Goal: Check status: Check status

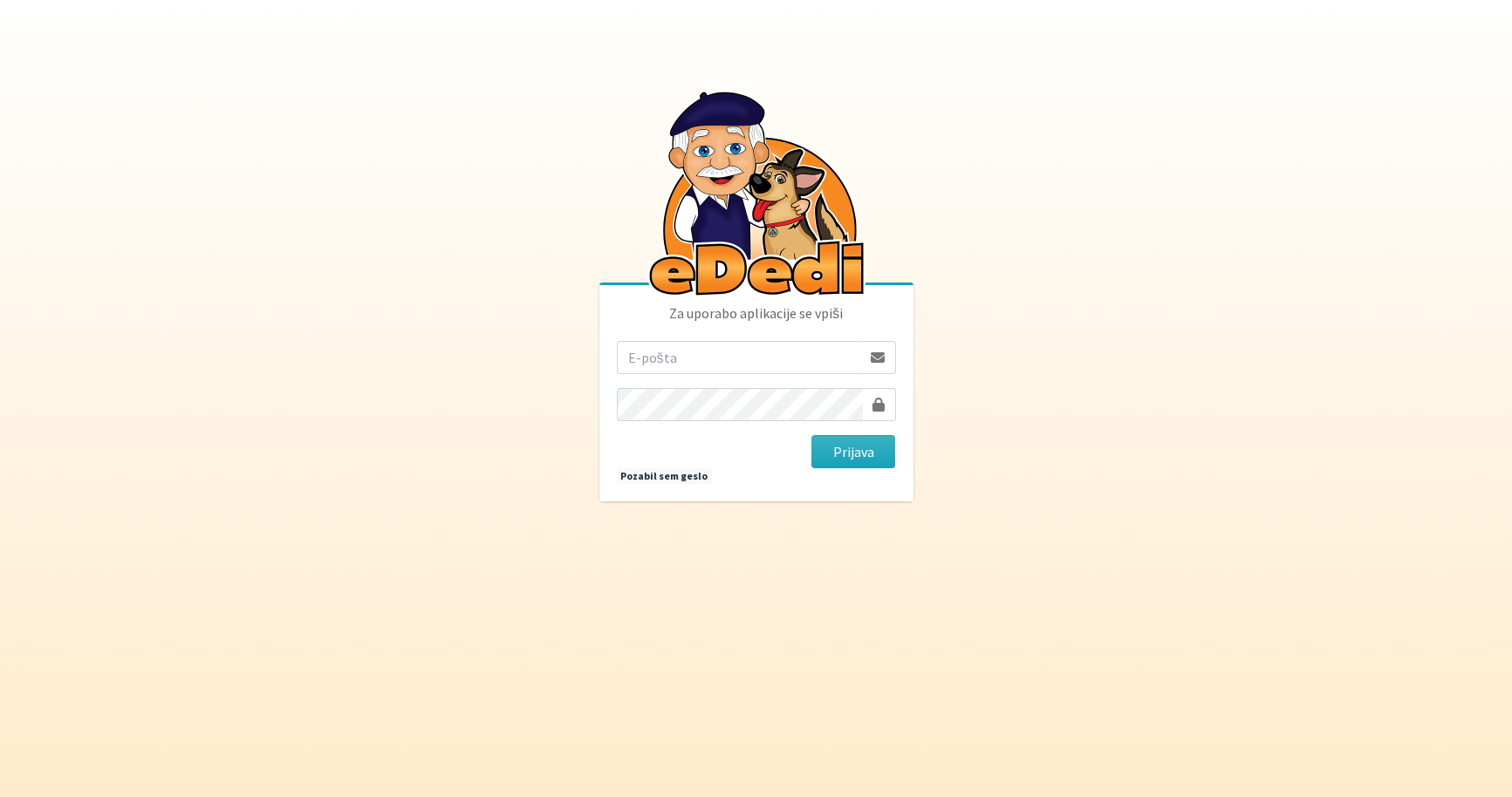
drag, startPoint x: 0, startPoint y: 0, endPoint x: 674, endPoint y: 355, distance: 761.8
click at [674, 355] on input "email" at bounding box center [739, 357] width 245 height 33
type input "[EMAIL_ADDRESS][PERSON_NAME][DOMAIN_NAME]"
click at [865, 457] on button "Prijava" at bounding box center [854, 451] width 84 height 33
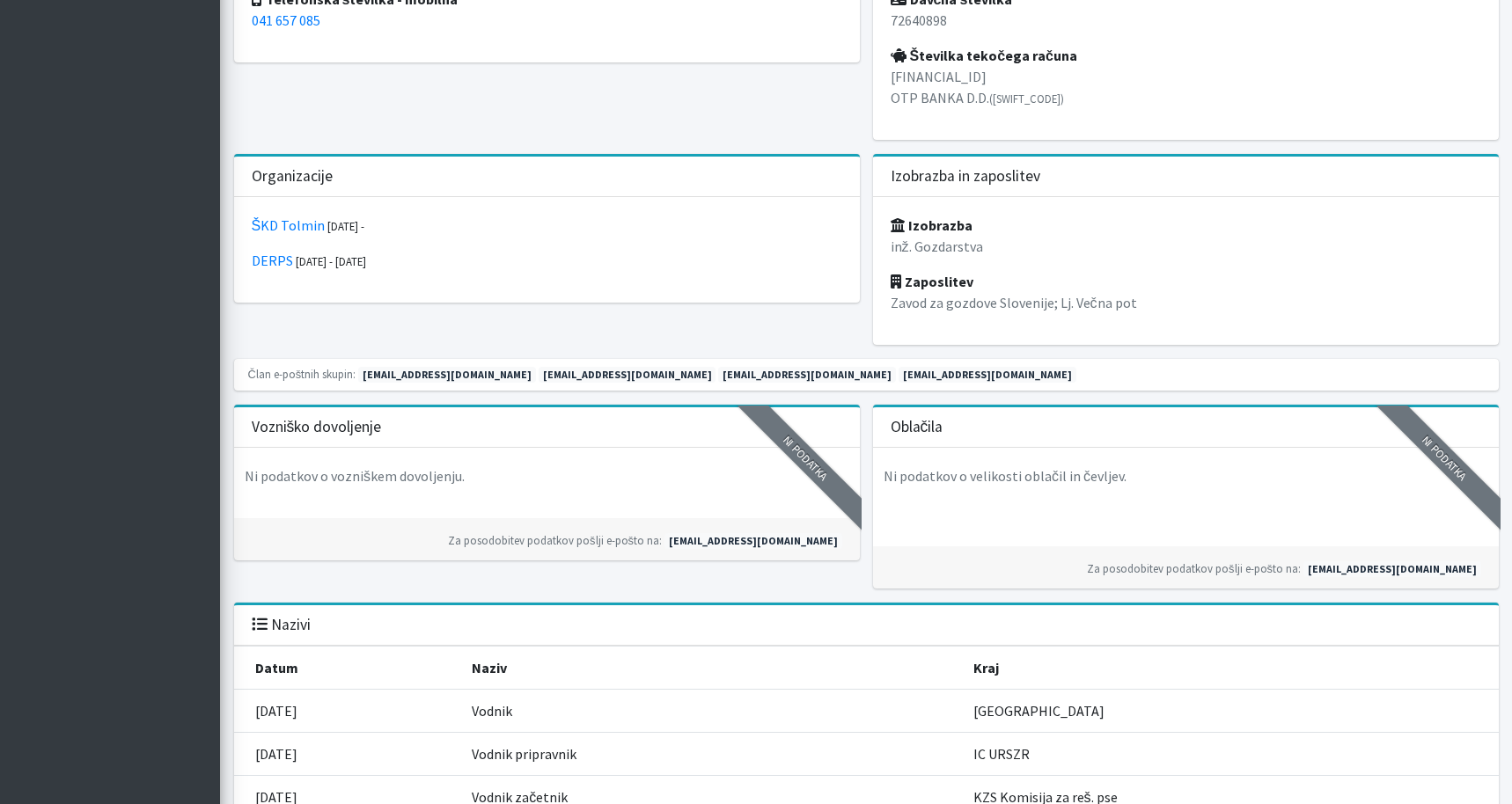
scroll to position [1108, 0]
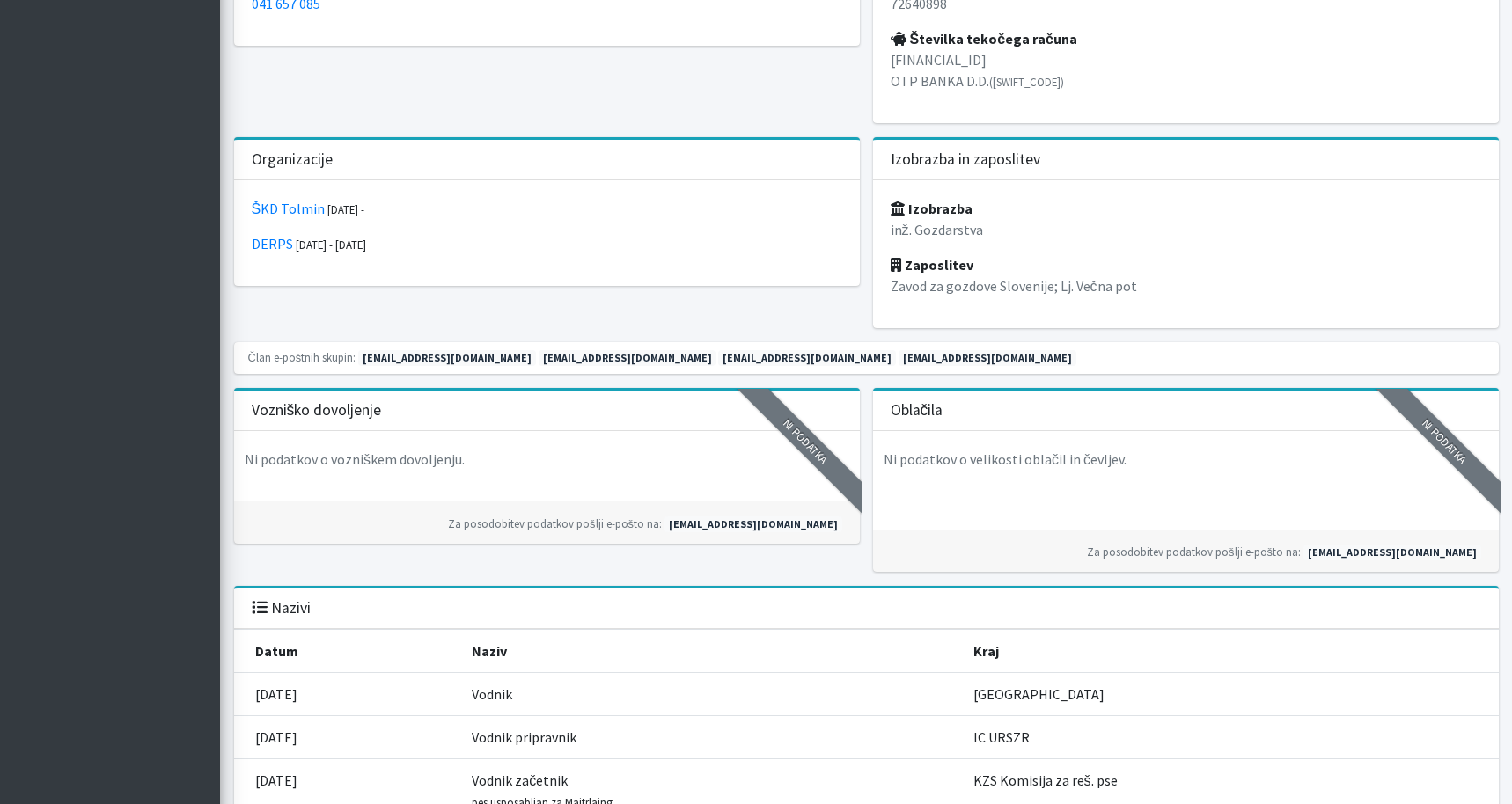
click at [1507, 400] on div "8 Udeležba 1 Potrdila SIP 2025 2/2 Zavarovanja 1 Oprema ZOD2025 Vodnik )" at bounding box center [866, 803] width 1292 height 3595
drag, startPoint x: 1507, startPoint y: 405, endPoint x: 1513, endPoint y: 461, distance: 56.3
click at [1511, 461] on html "Odjavi se eDedi [PERSON_NAME] ŠKD Tolmin Prireditve 8" at bounding box center [756, 771] width 1512 height 3759
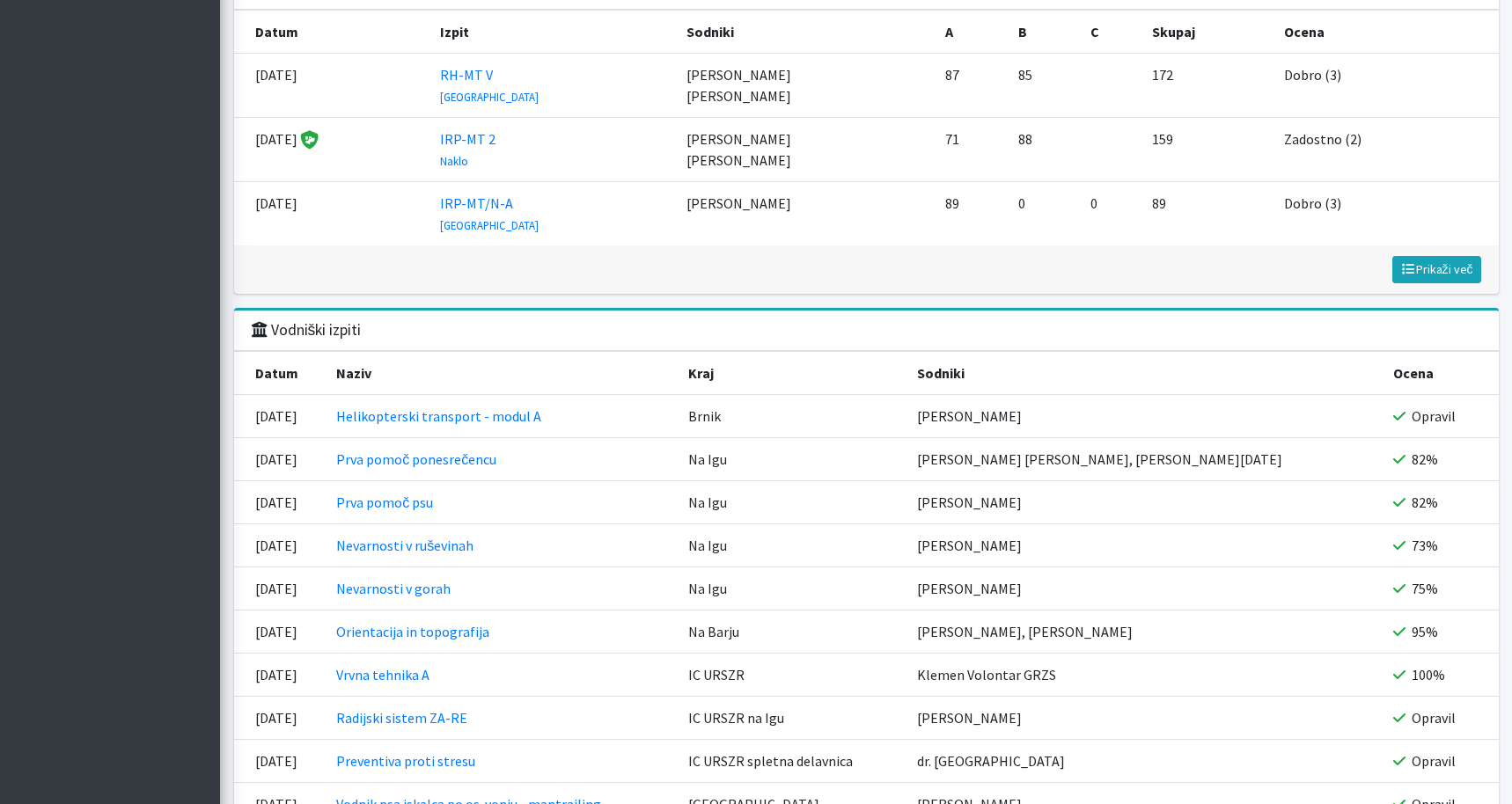
scroll to position [2955, 0]
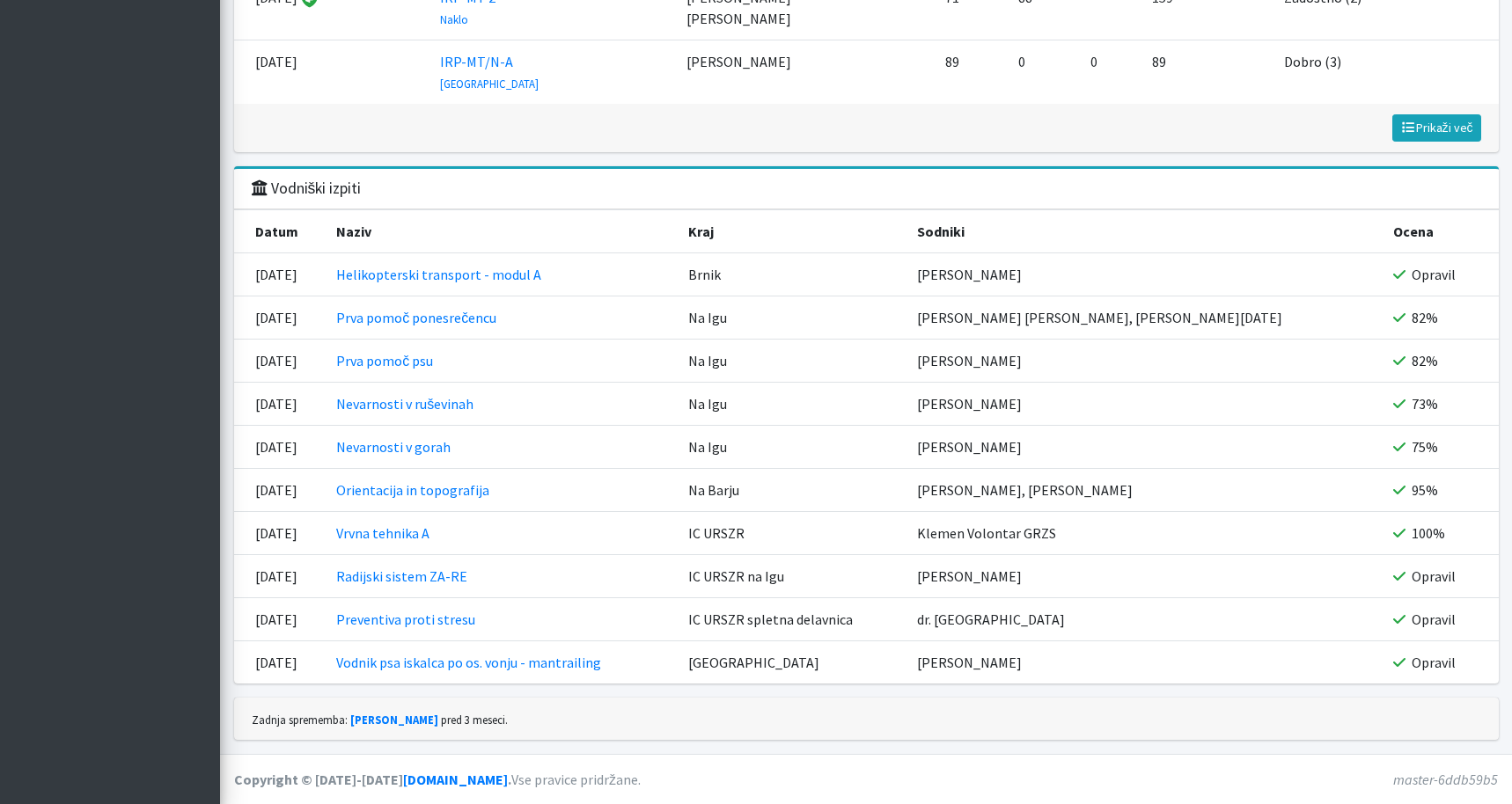
drag, startPoint x: 1507, startPoint y: 755, endPoint x: 1498, endPoint y: 743, distance: 15.0
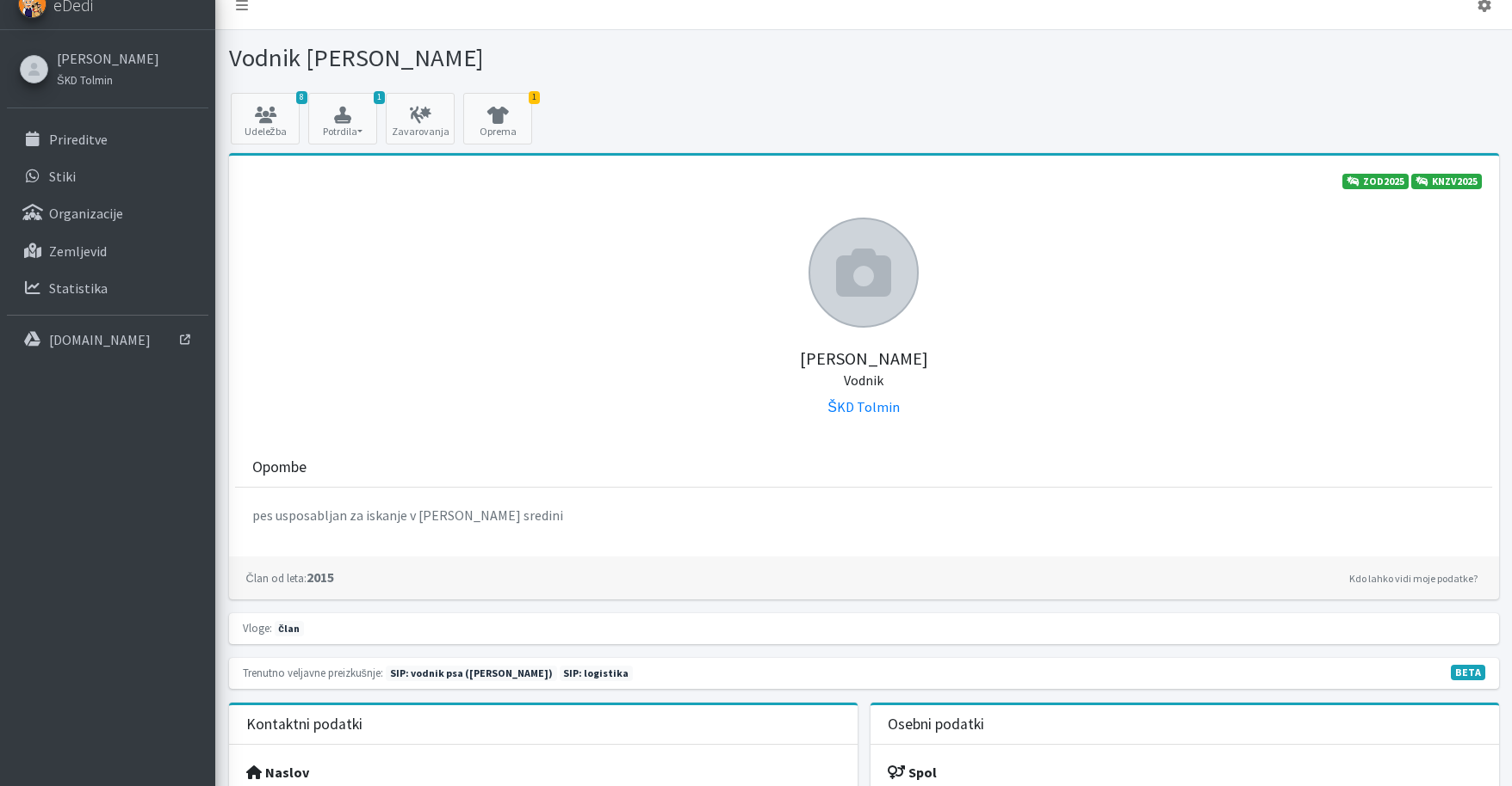
scroll to position [0, 0]
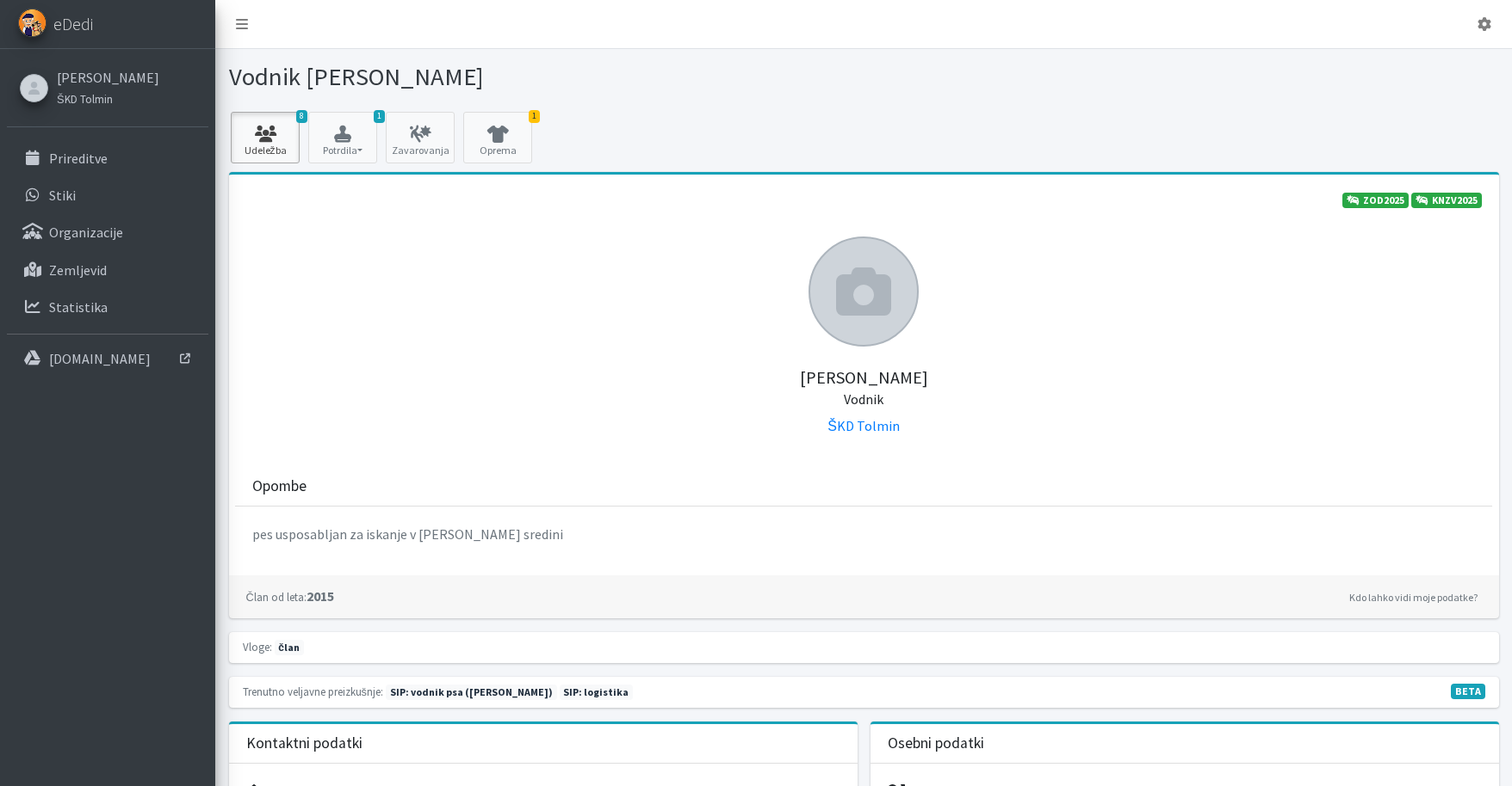
click at [267, 139] on icon at bounding box center [265, 133] width 58 height 17
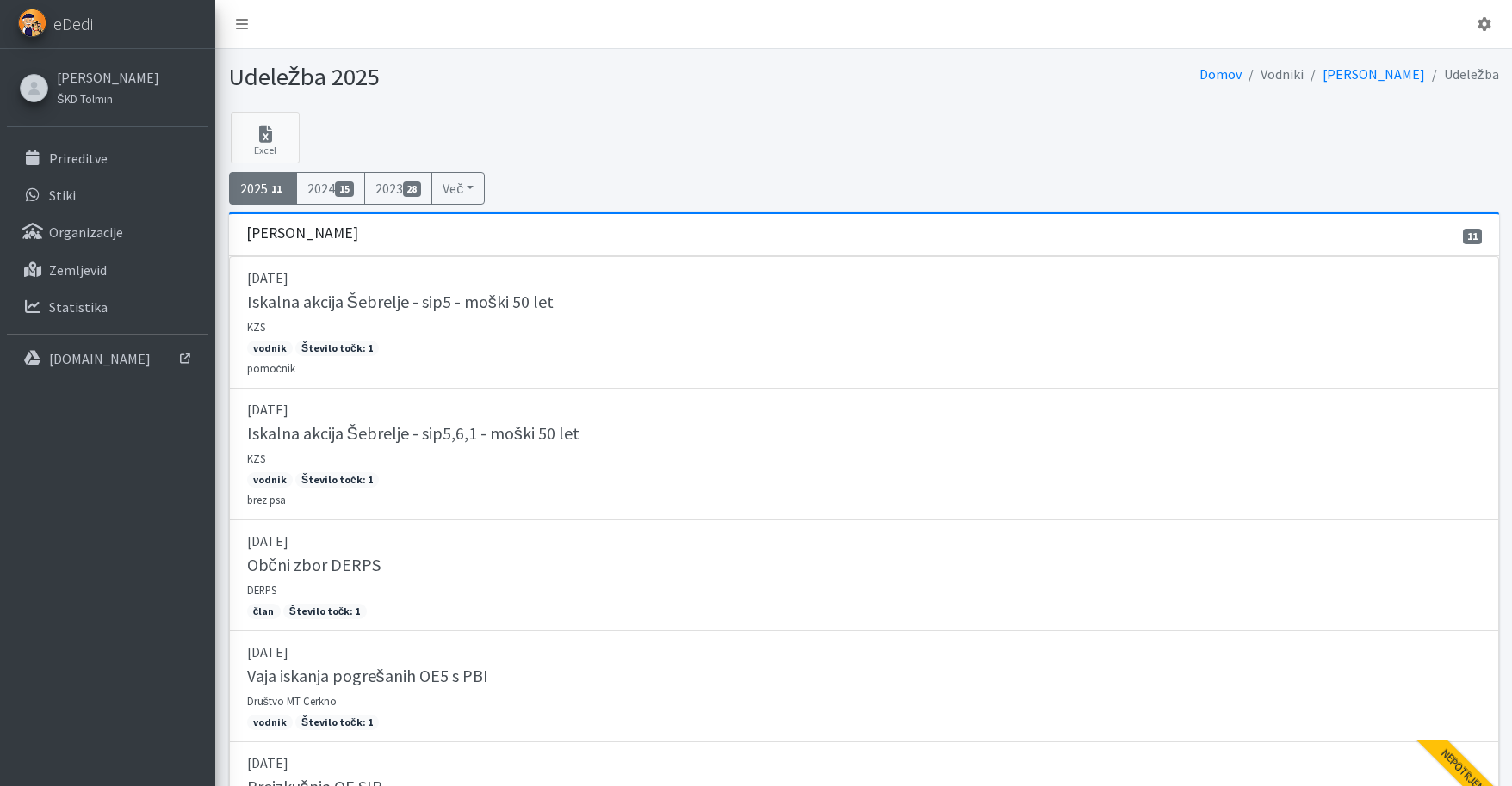
click at [249, 186] on link "2025 11" at bounding box center [263, 188] width 69 height 33
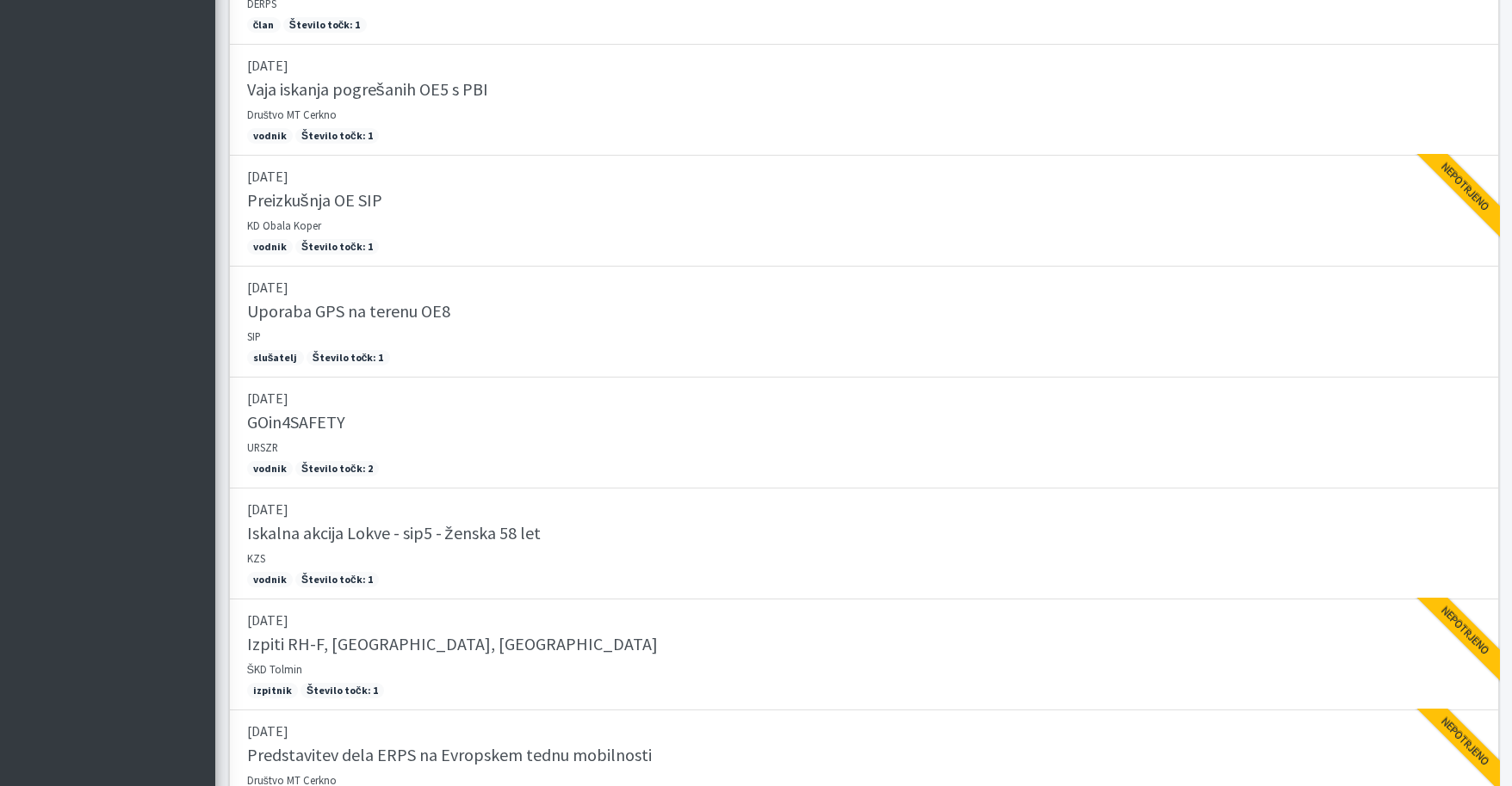
scroll to position [740, 0]
